Goal: Information Seeking & Learning: Learn about a topic

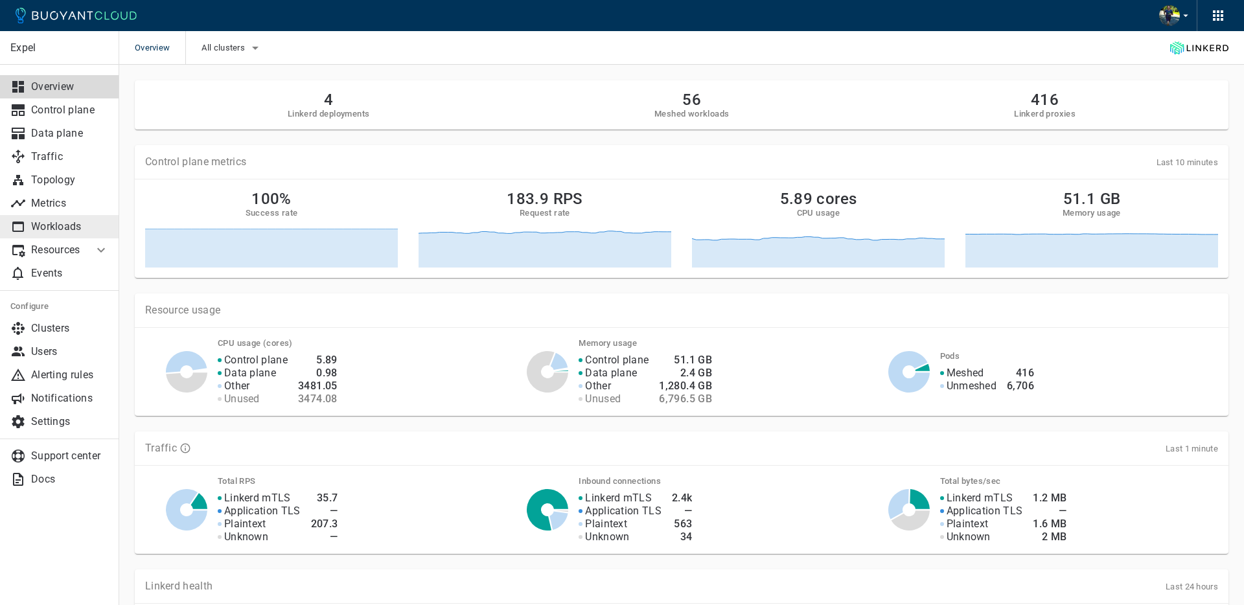
click at [75, 217] on link "Workloads" at bounding box center [59, 226] width 119 height 23
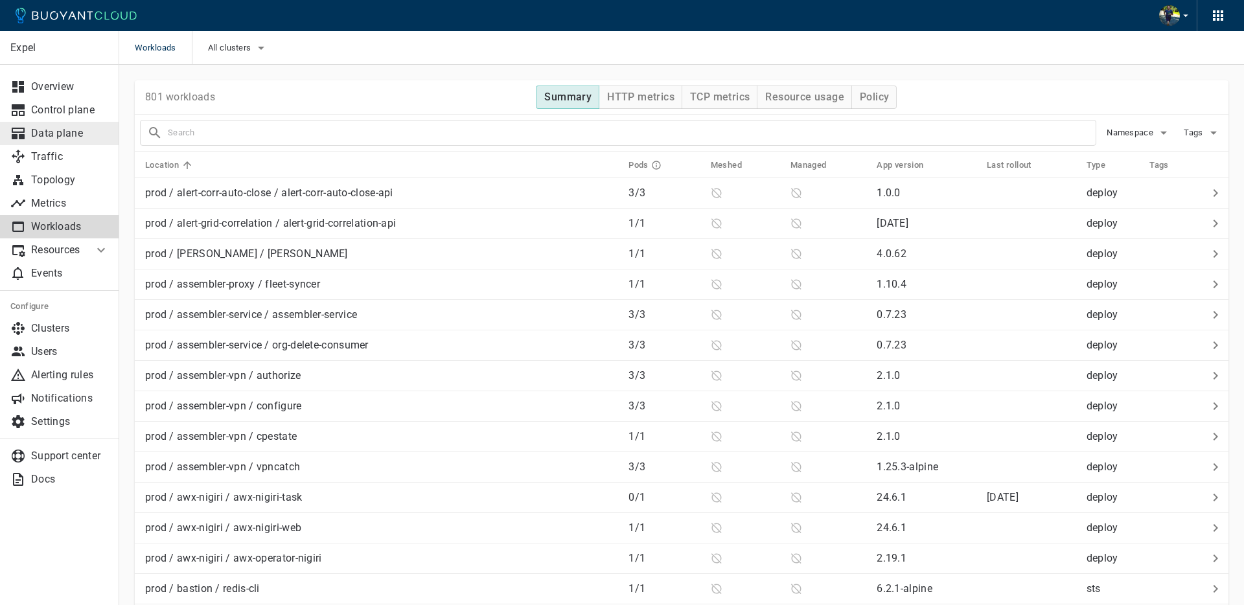
click at [60, 133] on p "Data plane" at bounding box center [70, 133] width 78 height 13
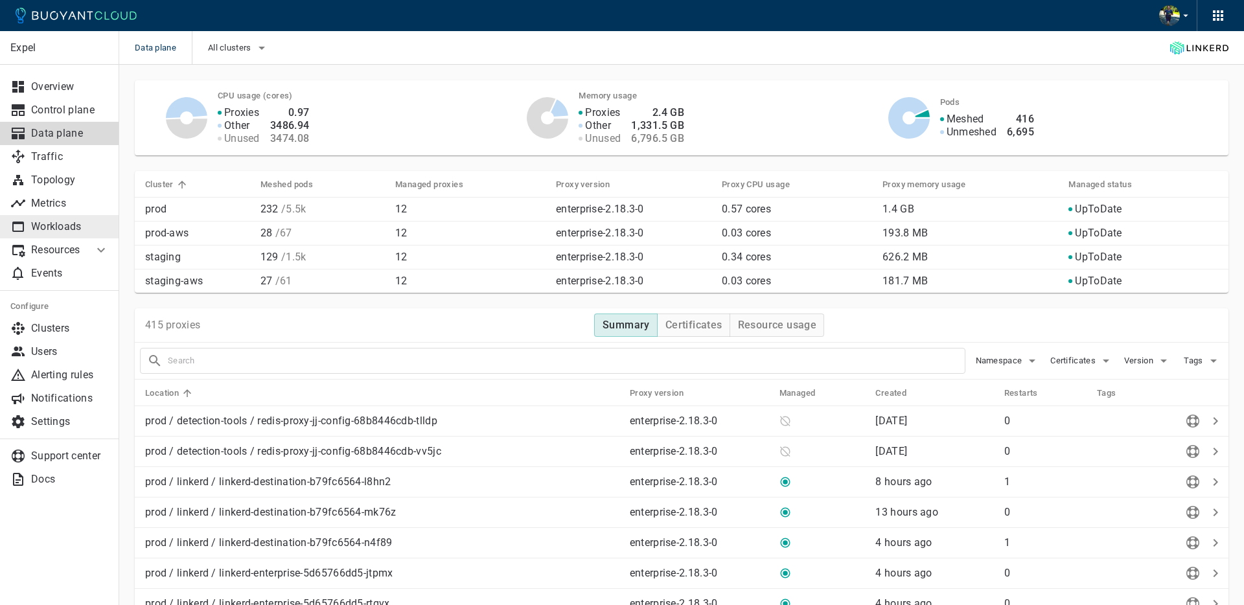
click at [86, 225] on p "Workloads" at bounding box center [70, 226] width 78 height 13
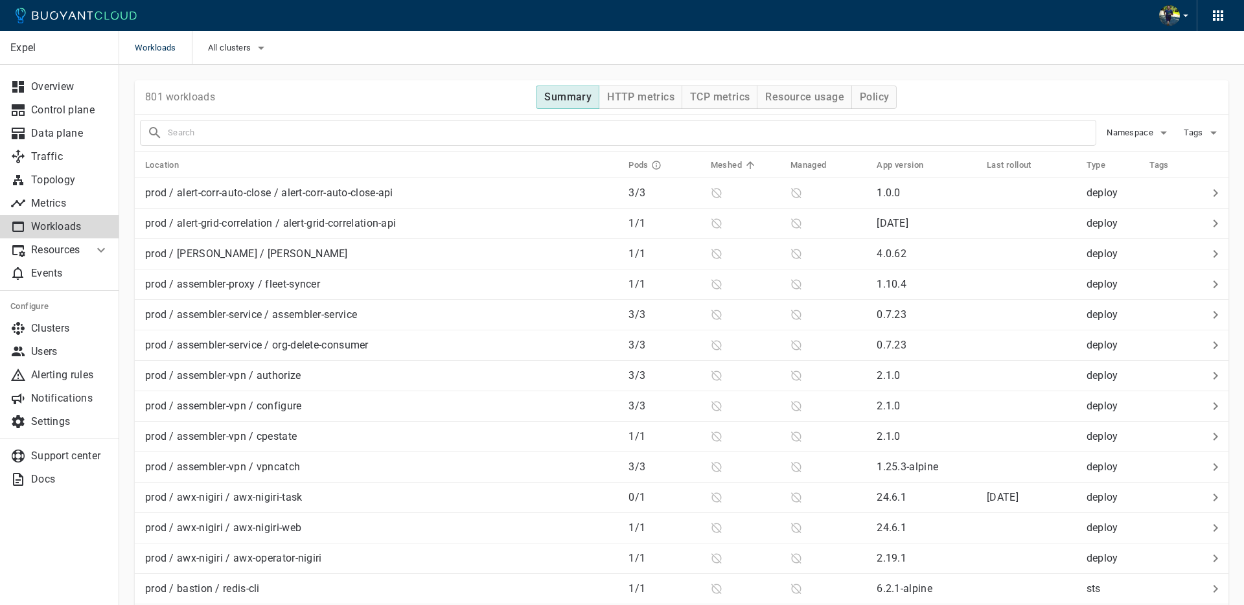
click at [734, 166] on h5 "Meshed" at bounding box center [726, 165] width 31 height 10
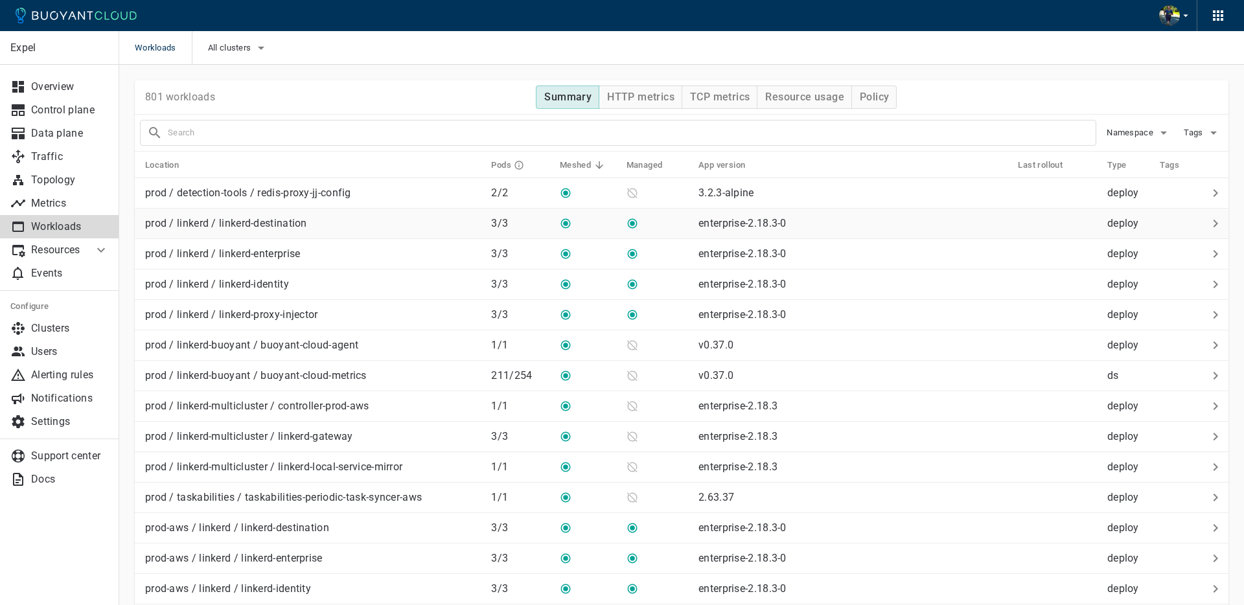
click at [346, 225] on div "prod / linkerd / linkerd-destination" at bounding box center [310, 221] width 341 height 18
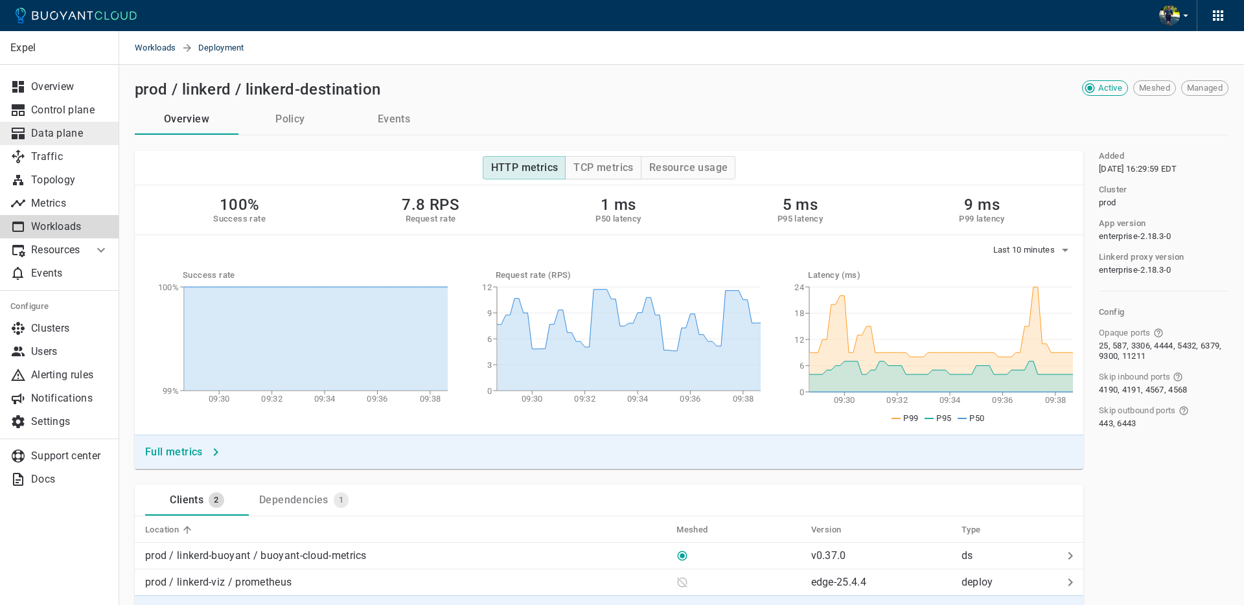
click at [74, 133] on p "Data plane" at bounding box center [70, 133] width 78 height 13
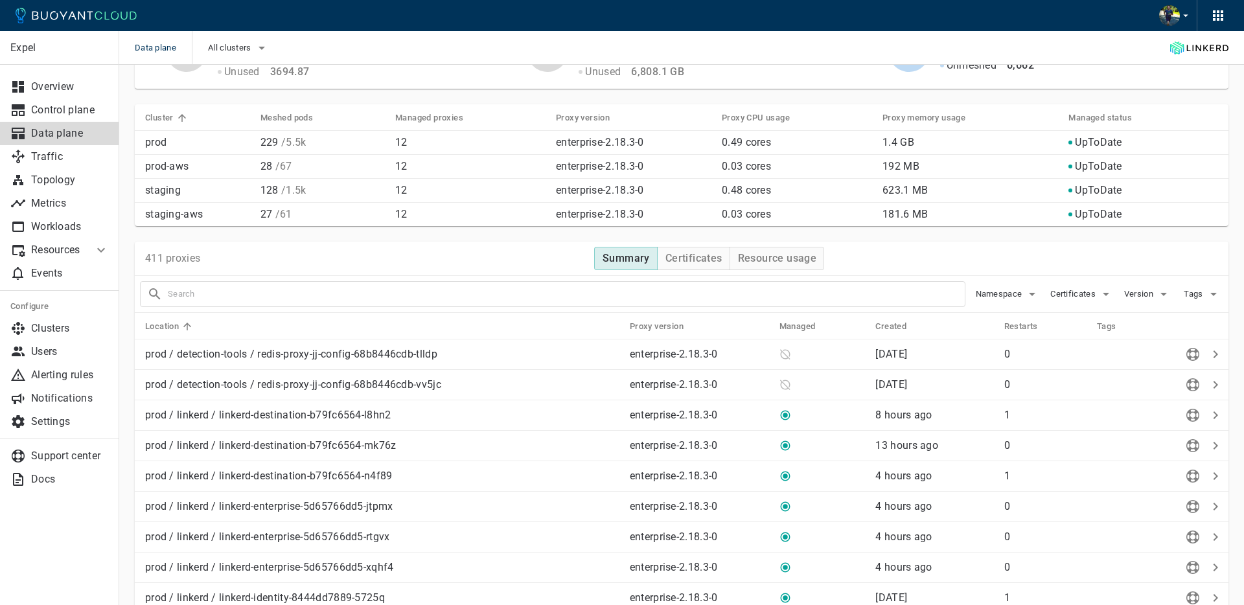
scroll to position [72, 0]
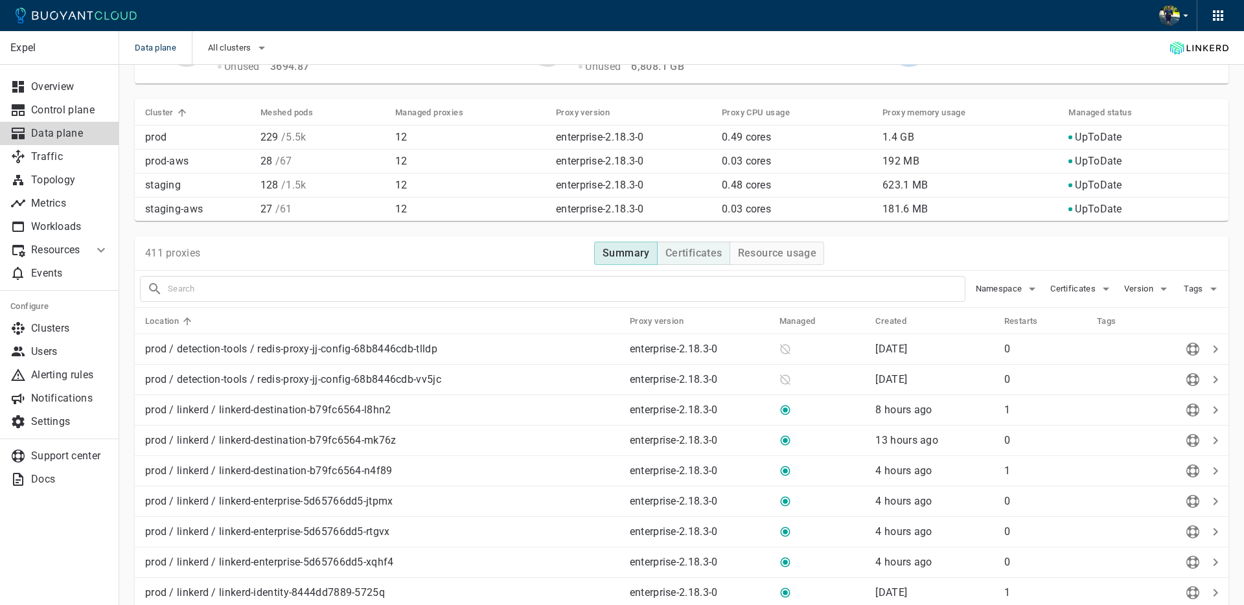
click at [674, 257] on h4 "Certificates" at bounding box center [693, 253] width 57 height 13
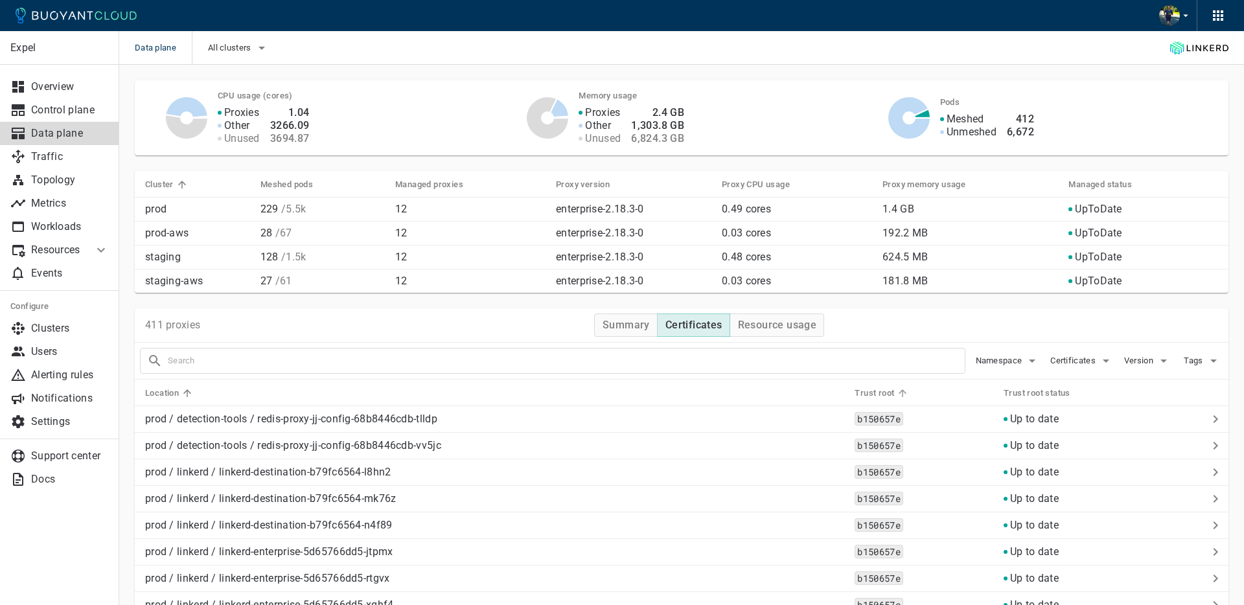
click at [889, 389] on h5 "Trust root" at bounding box center [875, 393] width 40 height 10
click at [898, 391] on span "Trust root" at bounding box center [888, 393] width 56 height 12
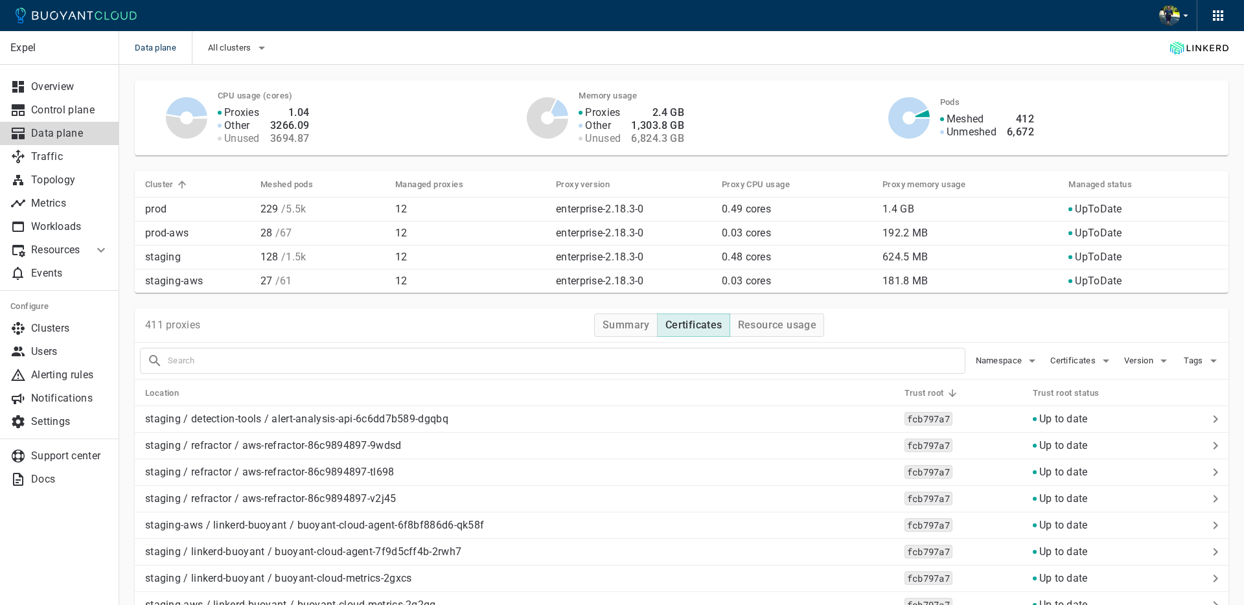
click at [952, 392] on icon at bounding box center [953, 393] width 12 height 12
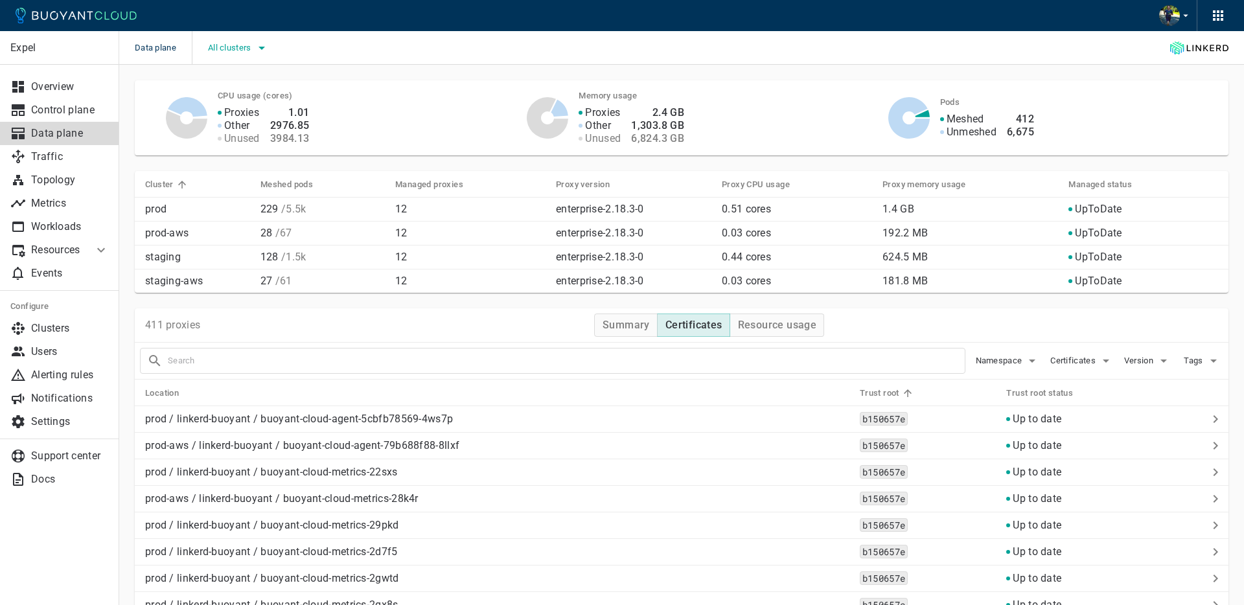
click at [251, 44] on span "All clusters" at bounding box center [231, 48] width 46 height 10
click at [241, 112] on span "staging" at bounding box center [257, 113] width 36 height 13
click at [233, 112] on input "staging" at bounding box center [226, 114] width 16 height 16
checkbox input "true"
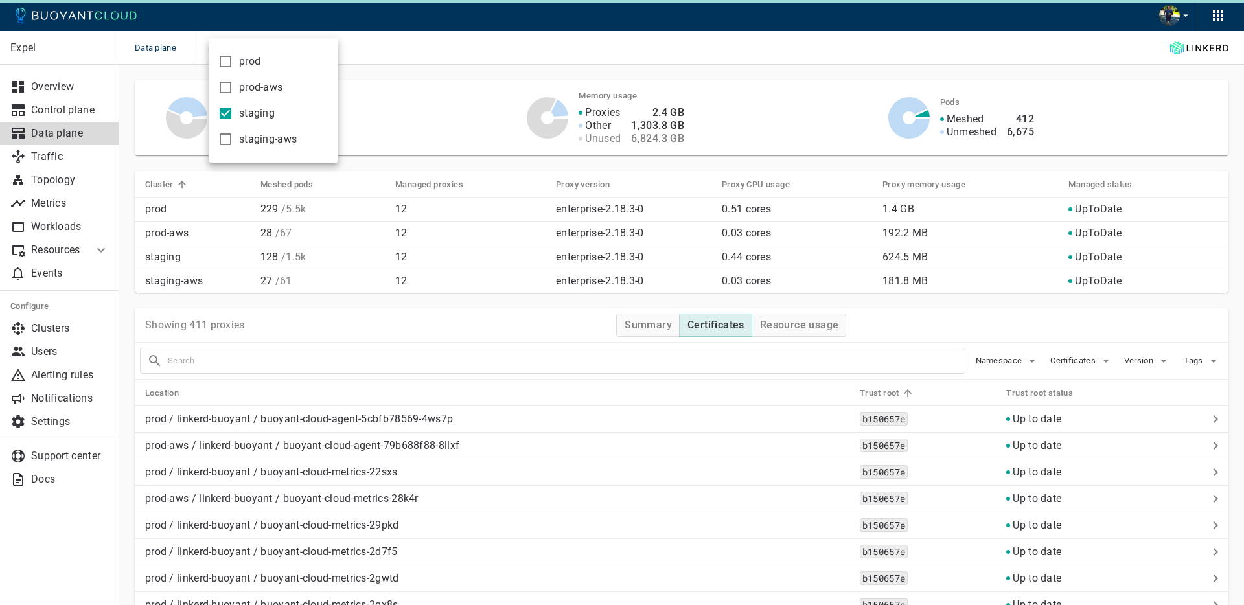
click at [242, 131] on label "staging-aws" at bounding box center [254, 139] width 85 height 26
click at [233, 132] on input "staging-aws" at bounding box center [226, 140] width 16 height 16
checkbox input "true"
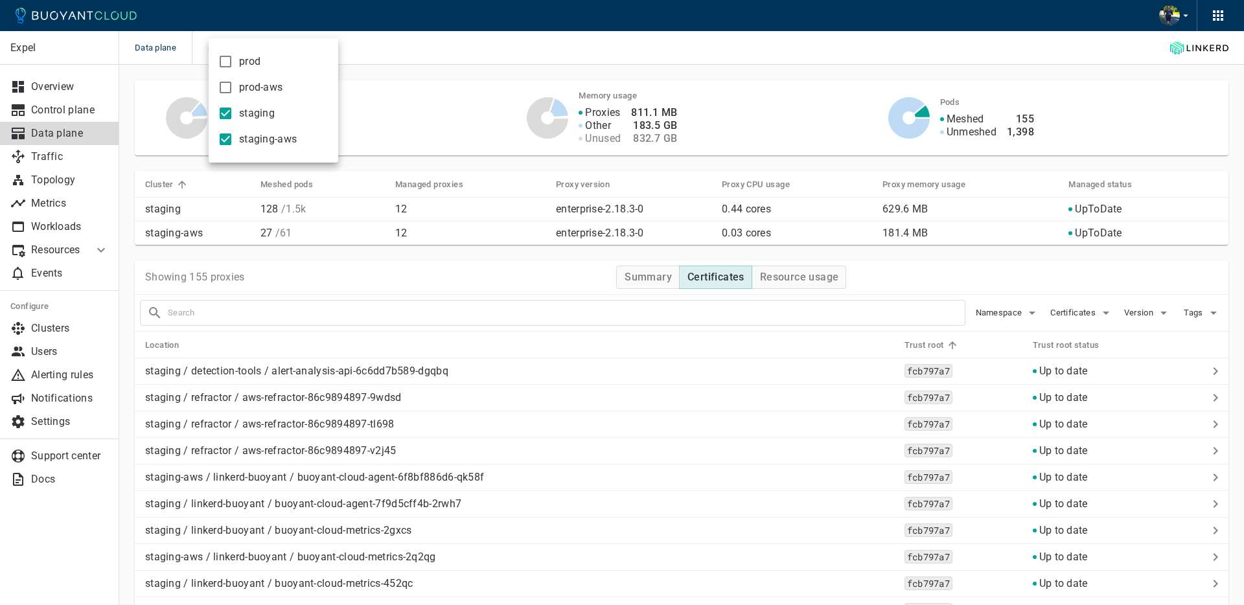
click at [762, 75] on div at bounding box center [622, 302] width 1244 height 605
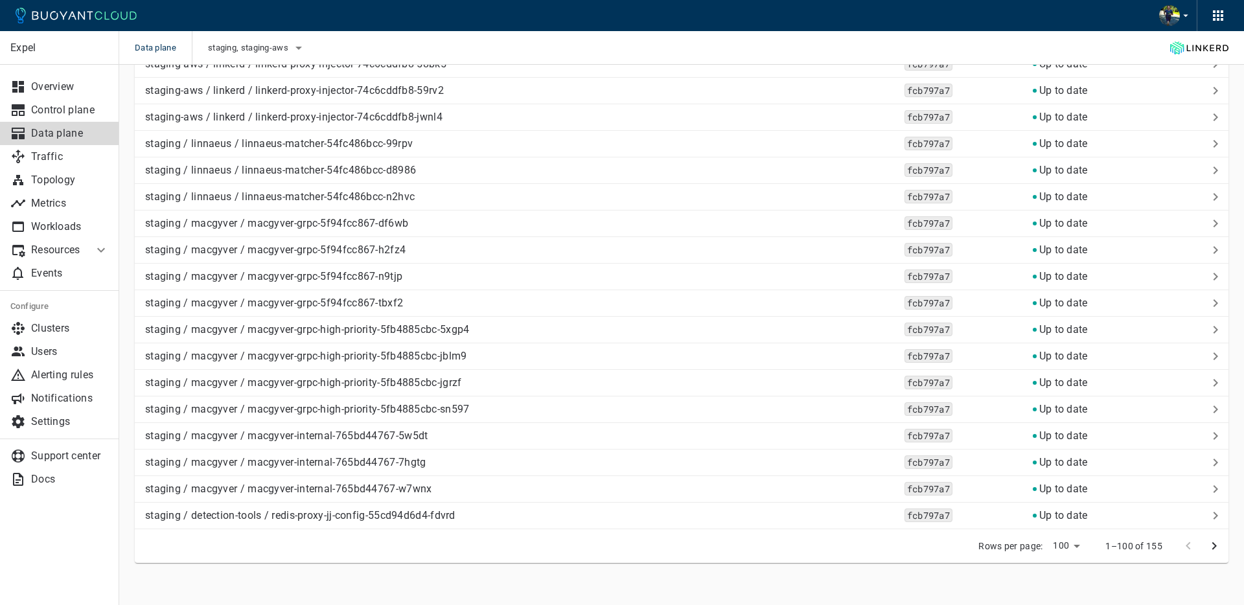
scroll to position [2495, 0]
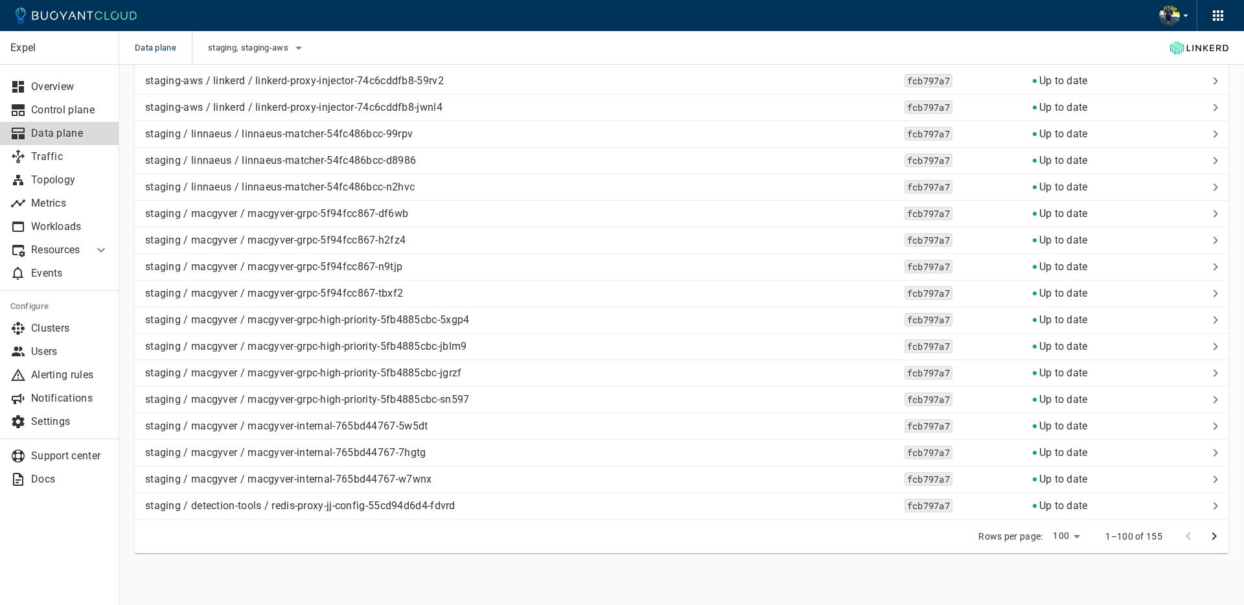
click at [1068, 573] on li "500" at bounding box center [1066, 577] width 39 height 23
type input "500"
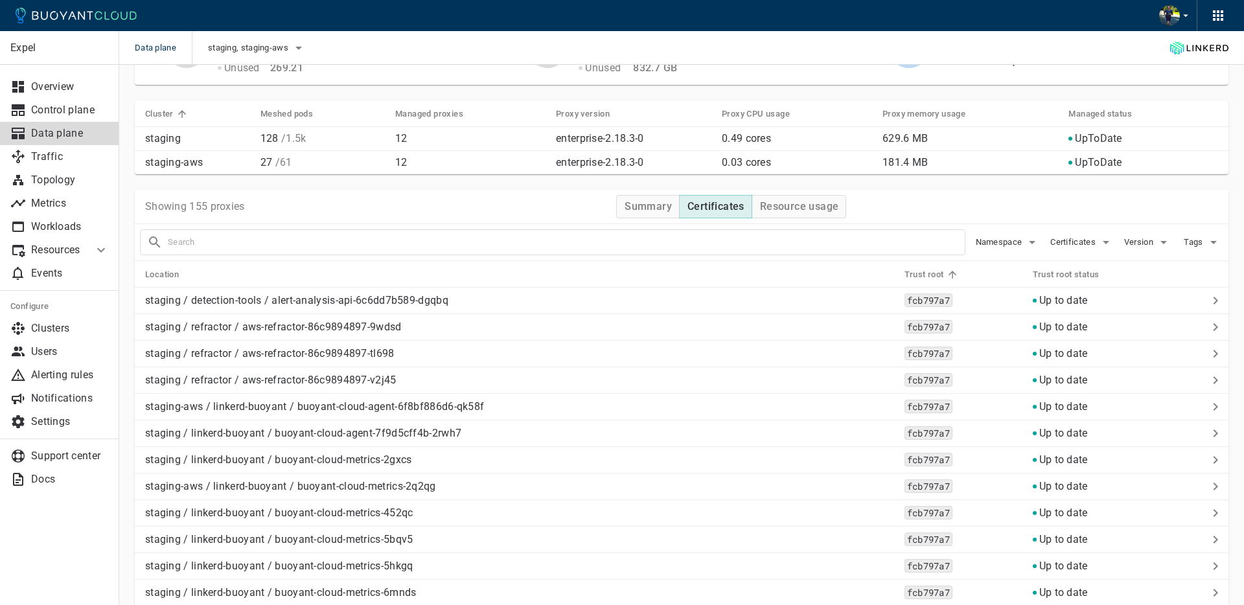
scroll to position [0, 0]
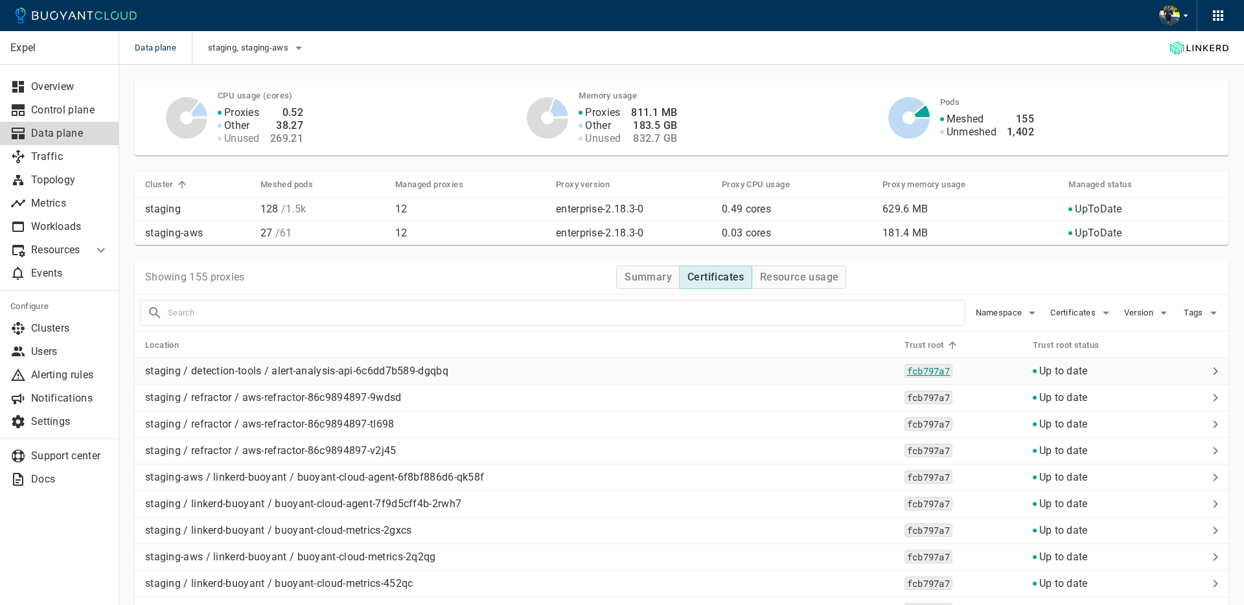
click at [923, 371] on code "fcb797a7" at bounding box center [928, 371] width 48 height 14
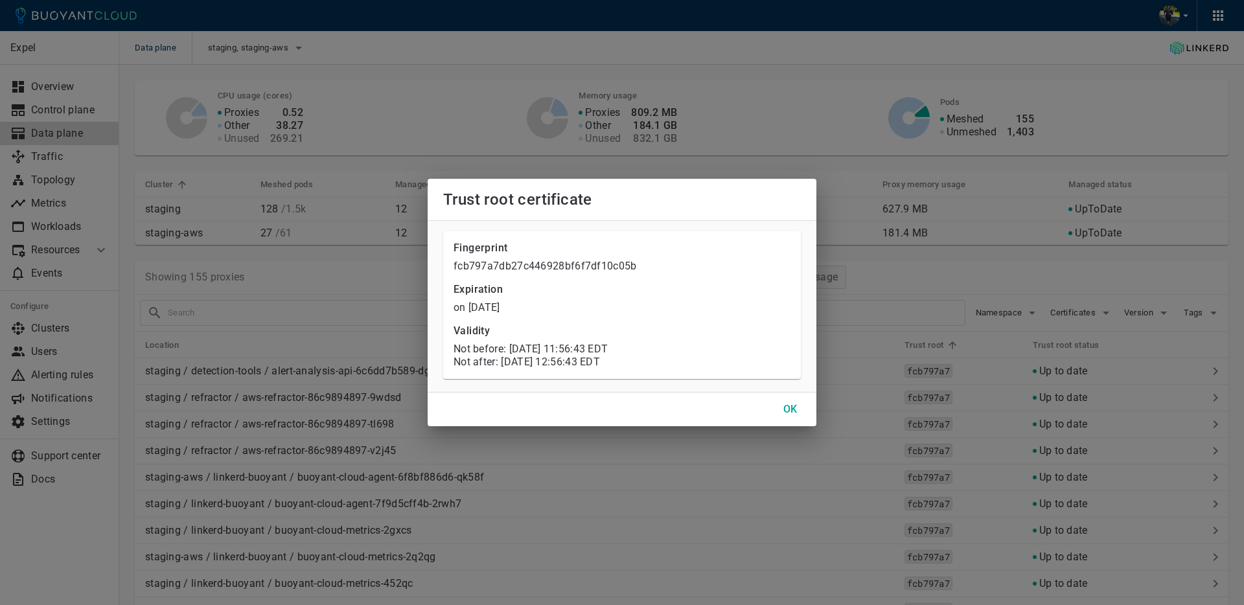
drag, startPoint x: 512, startPoint y: 349, endPoint x: 702, endPoint y: 350, distance: 189.8
click at [702, 350] on p "Not before: [DATE] 11:56:43 EDT" at bounding box center [621, 349] width 337 height 13
drag, startPoint x: 608, startPoint y: 348, endPoint x: 694, endPoint y: 352, distance: 86.9
click at [693, 352] on p "Not before: [DATE] 11:56:43 EDT" at bounding box center [621, 349] width 337 height 13
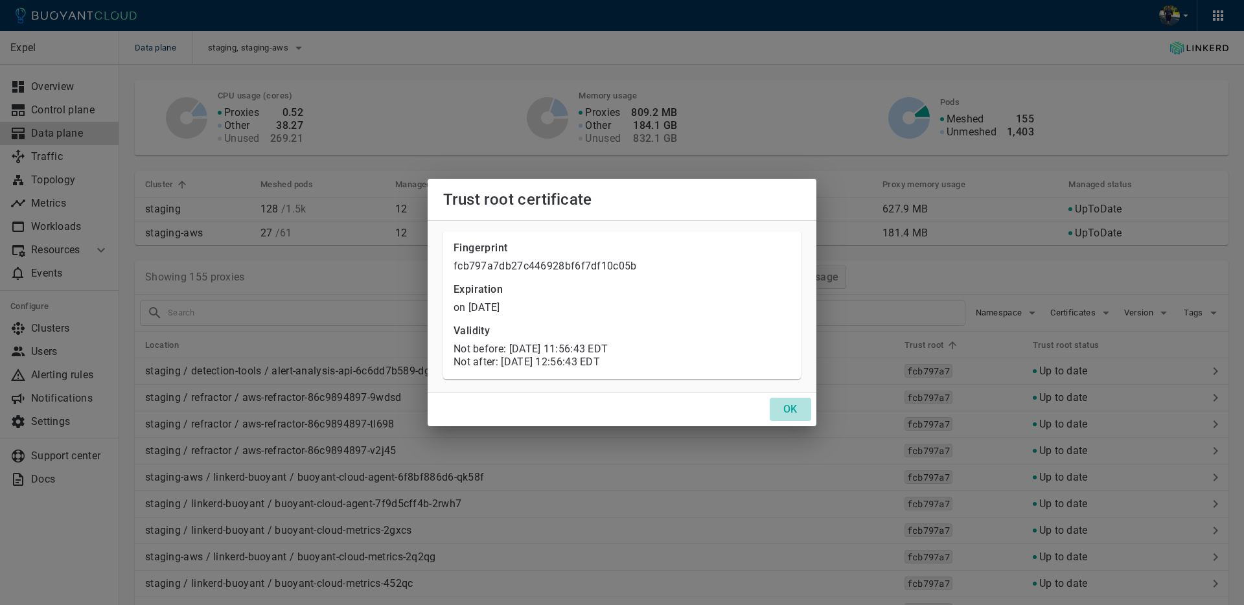
click at [791, 416] on button "OK" at bounding box center [790, 409] width 41 height 23
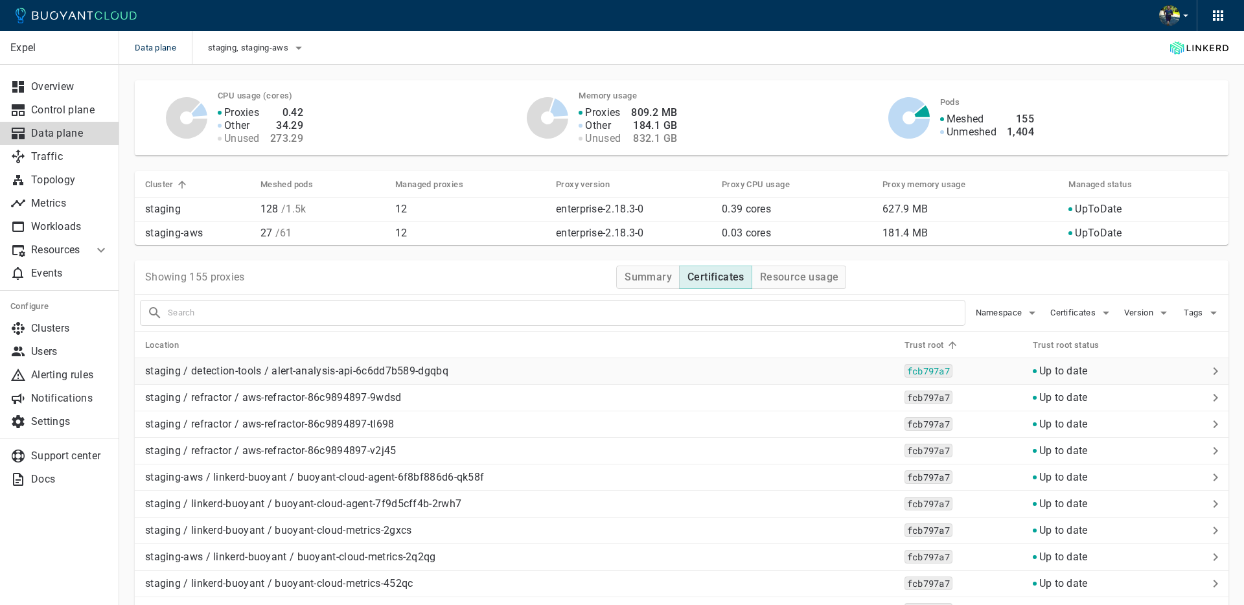
click at [308, 369] on p "staging / detection-tools / alert-analysis-api-6c6dd7b589-dgqbq" at bounding box center [519, 371] width 749 height 13
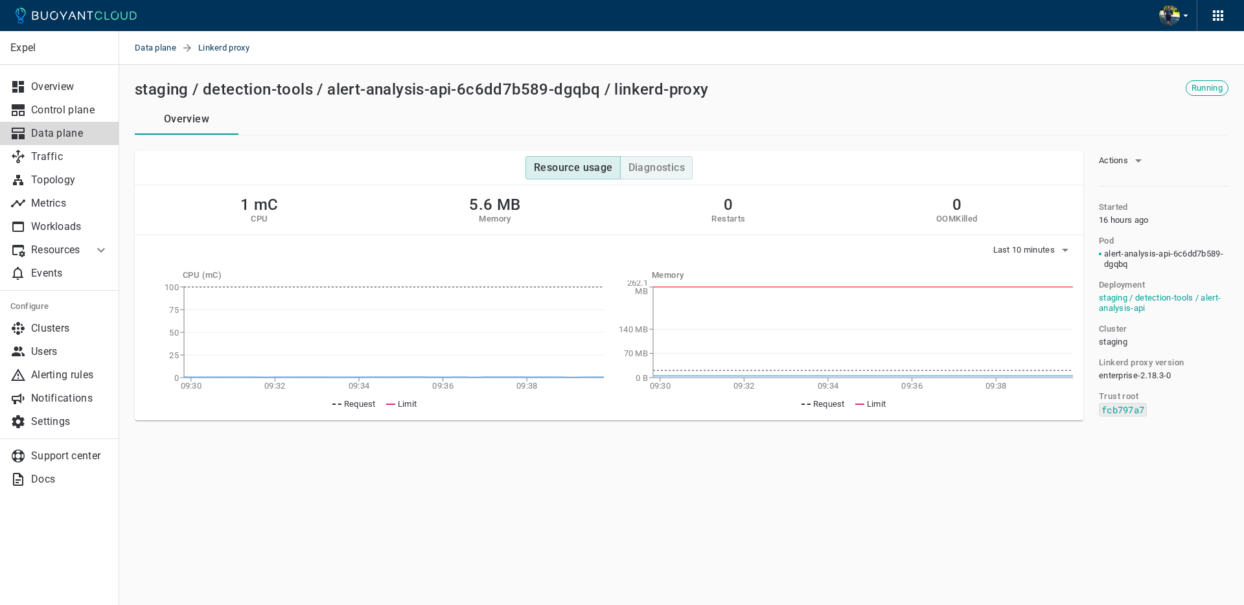
click at [648, 163] on h4 "Diagnostics" at bounding box center [656, 167] width 56 height 13
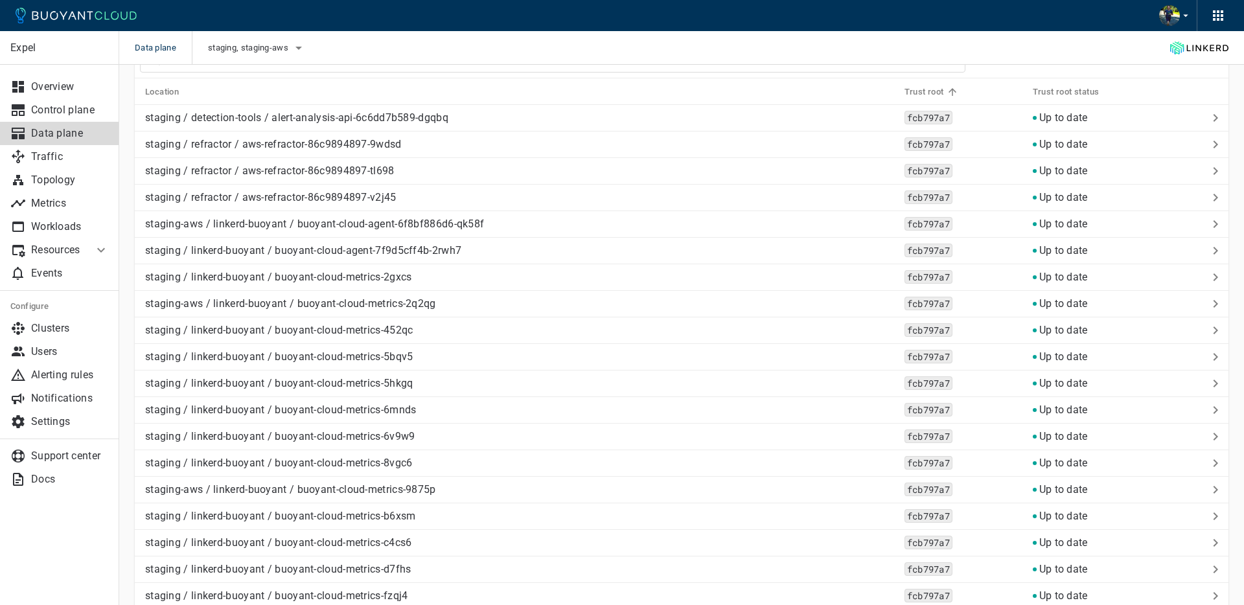
scroll to position [256, 0]
click at [369, 329] on p "staging / linkerd-buoyant / buoyant-cloud-metrics-452qc" at bounding box center [519, 327] width 749 height 13
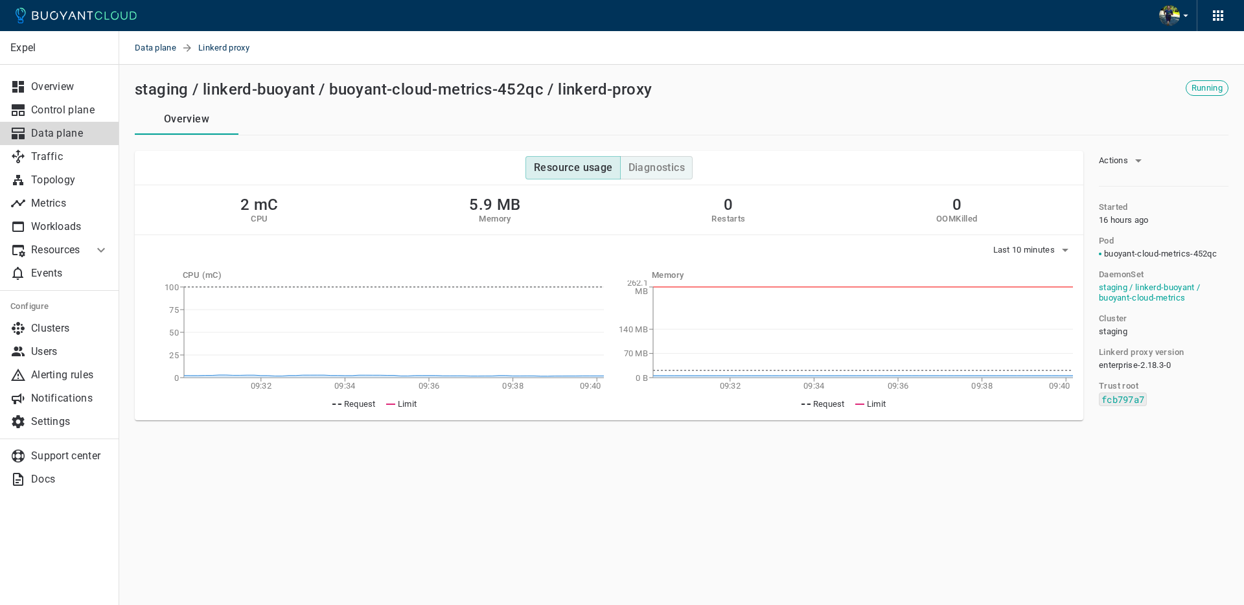
click at [661, 171] on h4 "Diagnostics" at bounding box center [656, 167] width 56 height 13
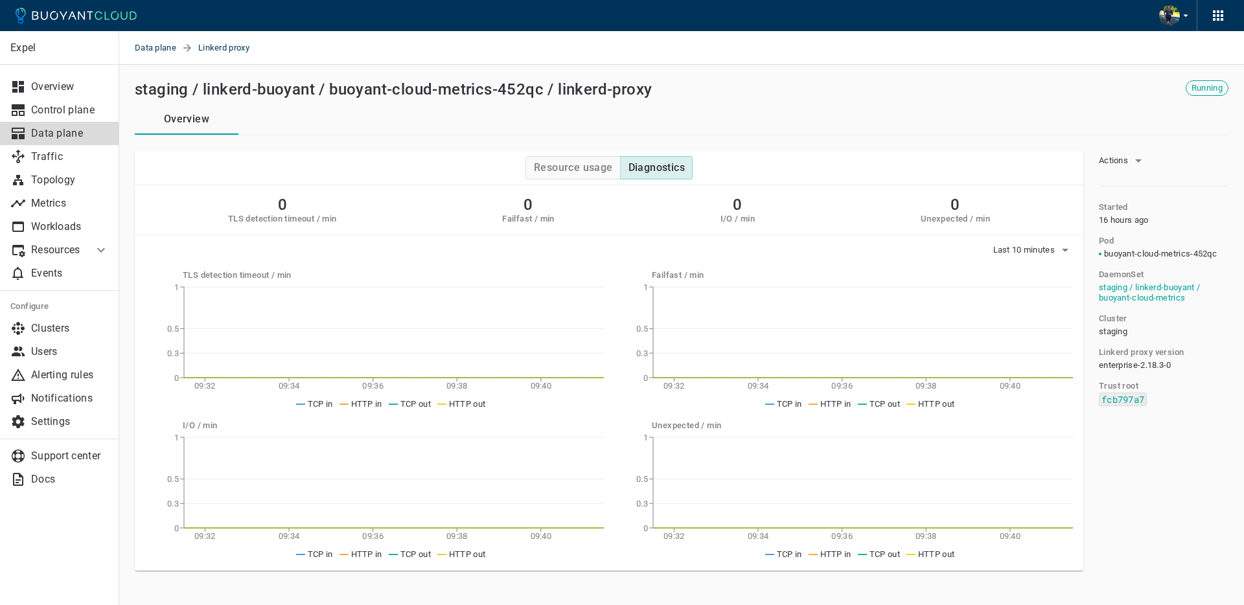
type button "Diagnostics"
